Goal: Check status: Check status

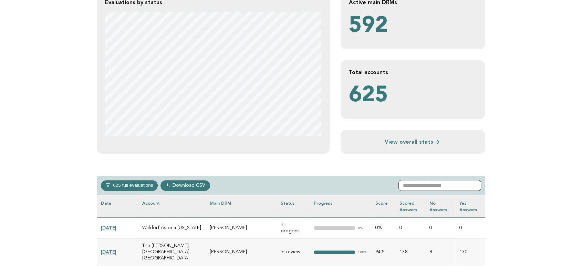
click at [429, 184] on input "text" at bounding box center [439, 185] width 83 height 11
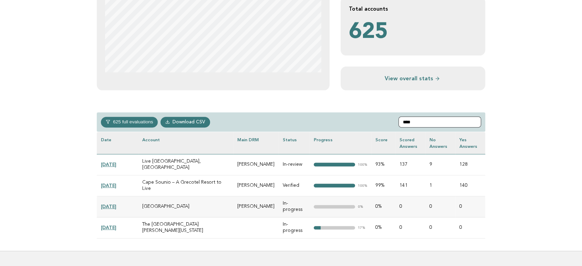
scroll to position [229, 0]
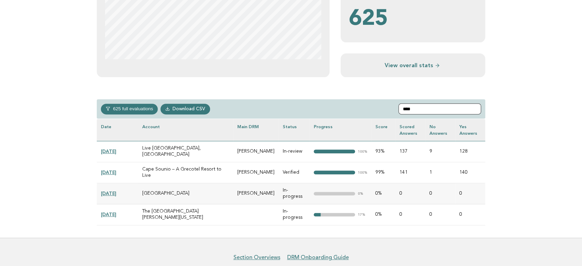
drag, startPoint x: 435, startPoint y: 109, endPoint x: 378, endPoint y: 109, distance: 57.5
click at [378, 109] on div "625 full evaluations In-progress 249 In-review 23 Completed 53 Verified 300 Dow…" at bounding box center [291, 109] width 388 height 20
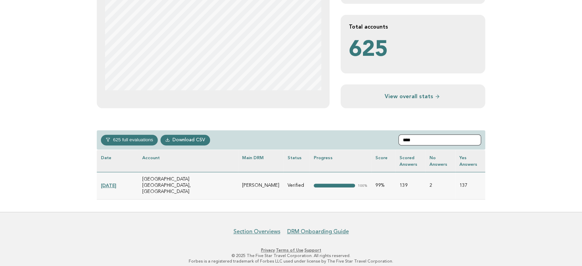
scroll to position [177, 0]
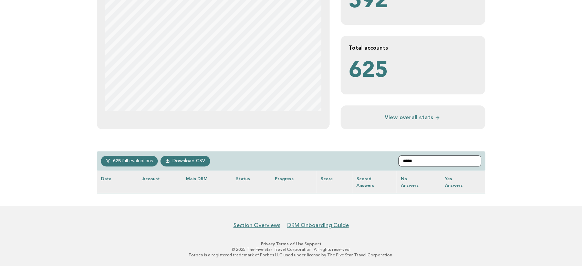
type input "*****"
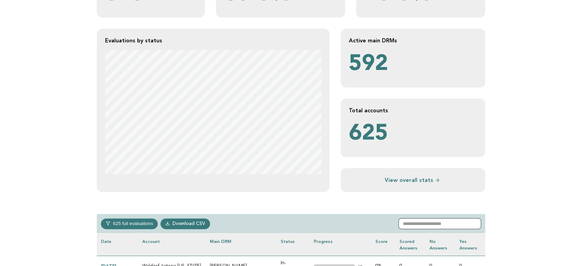
click at [457, 225] on input "text" at bounding box center [439, 223] width 83 height 11
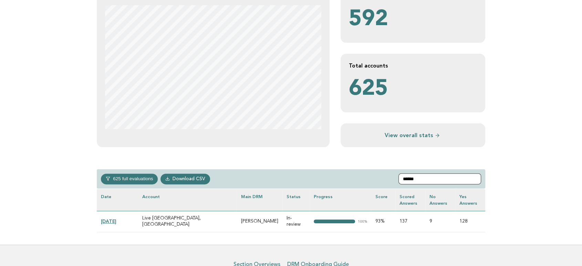
scroll to position [191, 0]
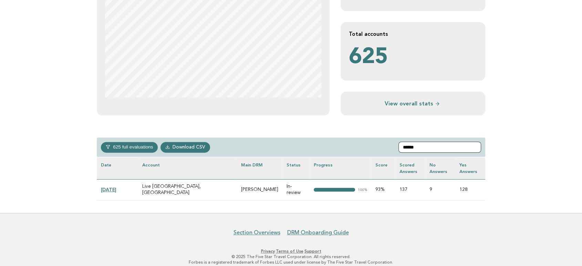
type input "******"
click at [115, 185] on td "[DATE]" at bounding box center [117, 189] width 41 height 21
click at [116, 189] on link "[DATE]" at bounding box center [108, 190] width 15 height 6
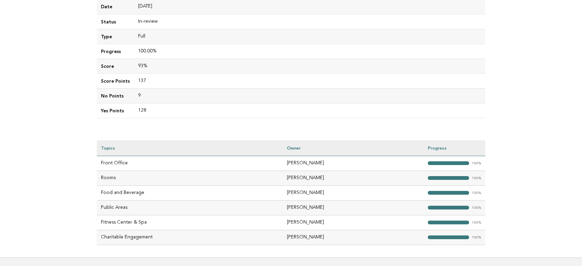
scroll to position [38, 0]
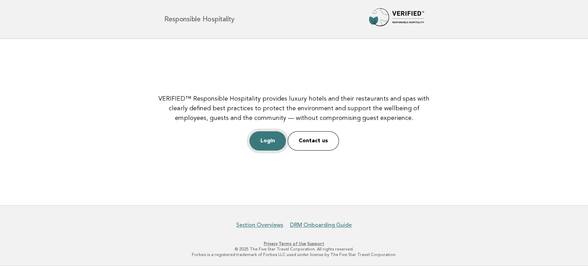
click at [262, 145] on link "Login" at bounding box center [267, 140] width 37 height 19
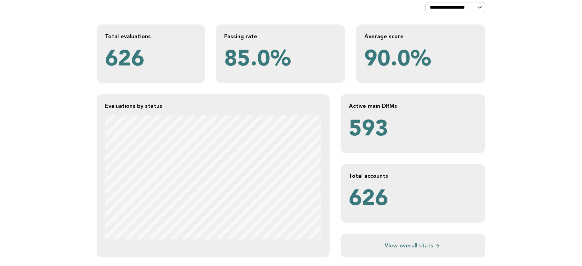
scroll to position [115, 0]
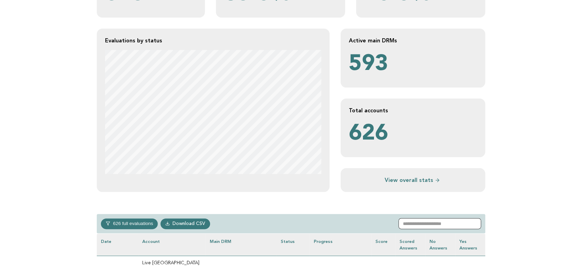
click at [424, 217] on input "text" at bounding box center [439, 223] width 83 height 11
type input "****"
